Goal: Find specific page/section: Find specific page/section

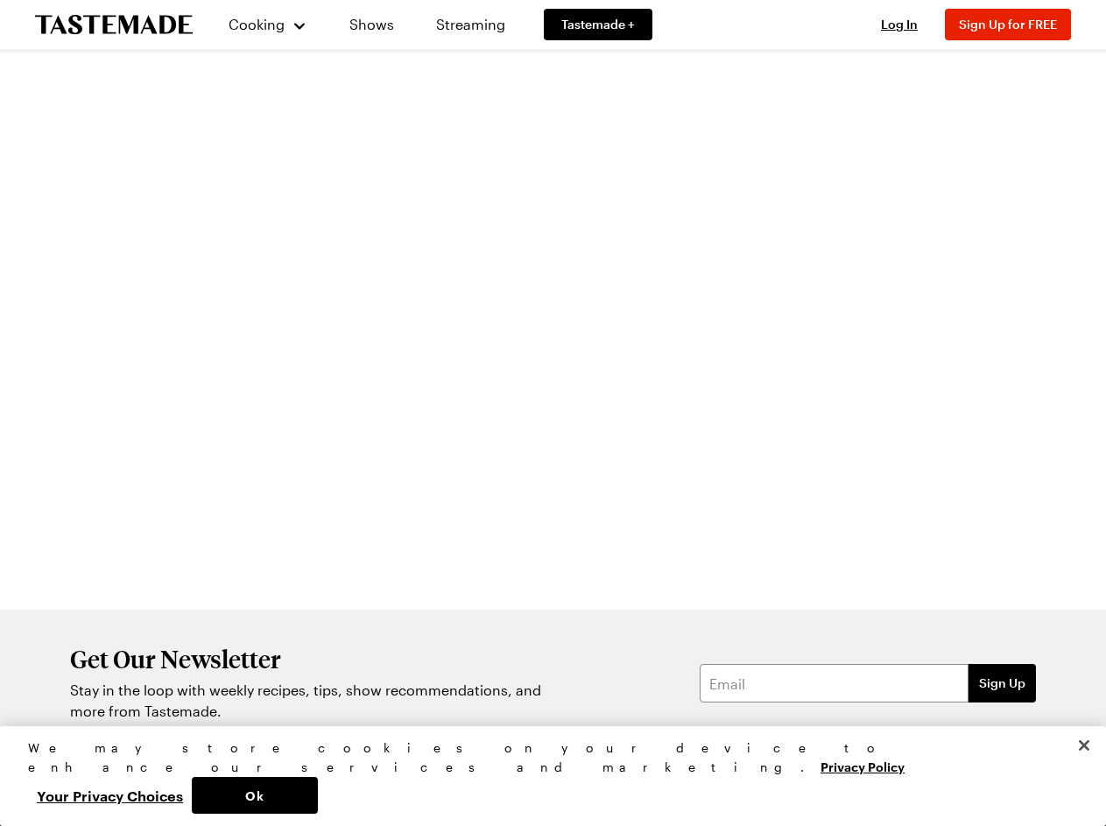
click at [552, 412] on div at bounding box center [709, 346] width 752 height 525
click at [260, 25] on span "Cooking" at bounding box center [256, 24] width 56 height 17
click at [907, 25] on span "Log In" at bounding box center [899, 24] width 37 height 15
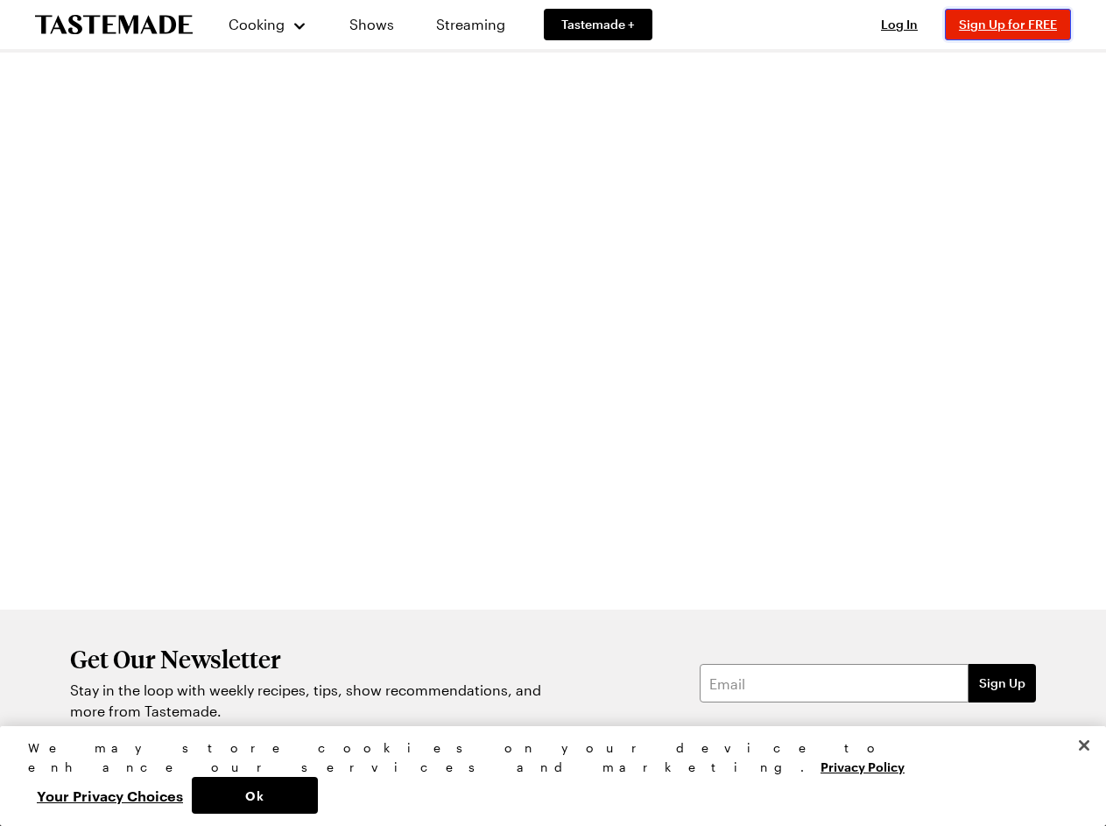
click at [1016, 25] on span "Sign Up for FREE" at bounding box center [1008, 24] width 98 height 15
click at [318, 795] on button "Ok" at bounding box center [255, 795] width 126 height 37
click at [192, 795] on button "Your Privacy Choices" at bounding box center [110, 795] width 164 height 37
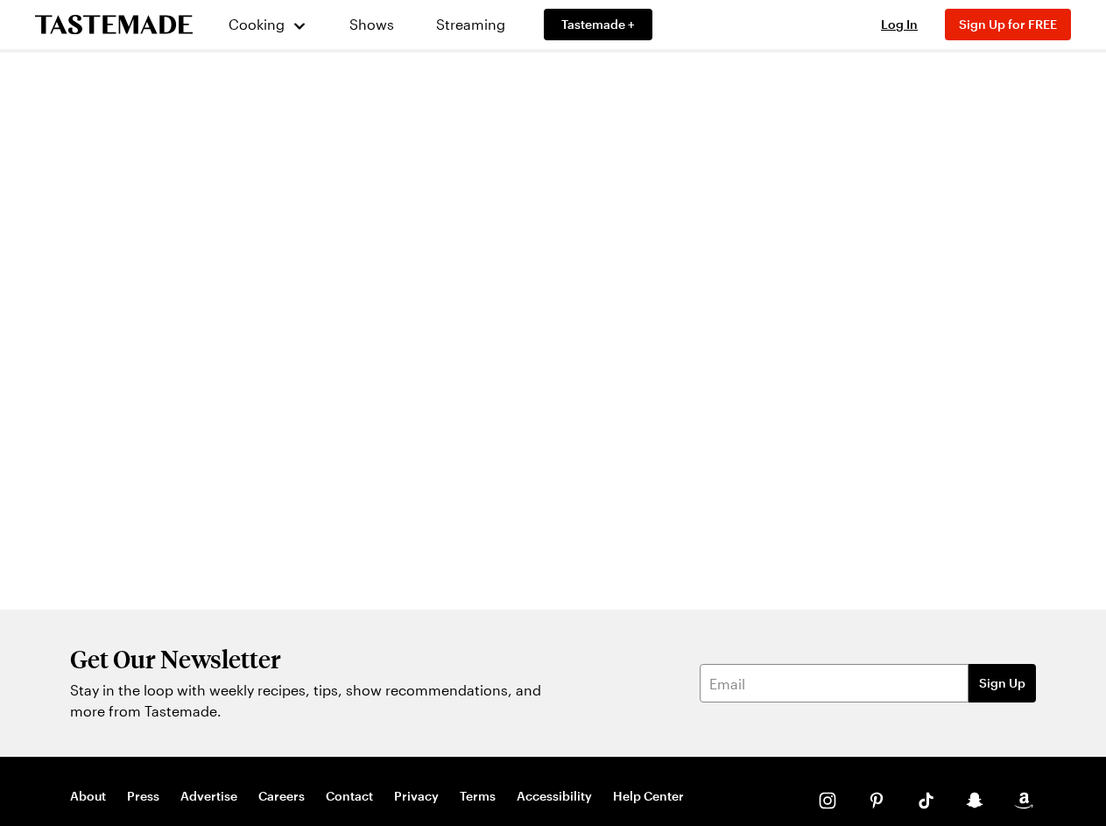
click at [1084, 784] on div "About Press Advertise Careers Contact Privacy Terms Accessibility Help Center Y…" at bounding box center [553, 814] width 1106 height 117
